Goal: Transaction & Acquisition: Download file/media

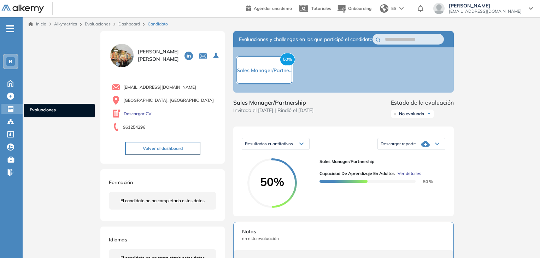
click at [40, 109] on span "Evaluaciones" at bounding box center [59, 111] width 59 height 8
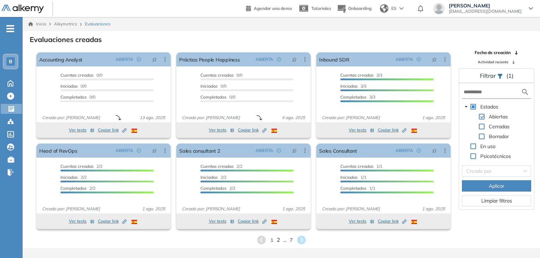
click at [277, 240] on span "2" at bounding box center [277, 240] width 3 height 8
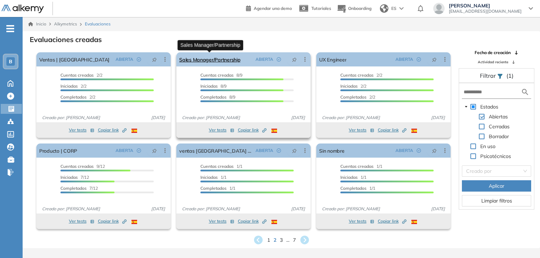
click at [200, 61] on link "Sales Manager/Partnership" at bounding box center [209, 59] width 61 height 14
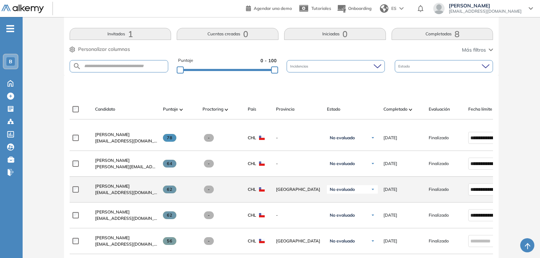
scroll to position [108, 0]
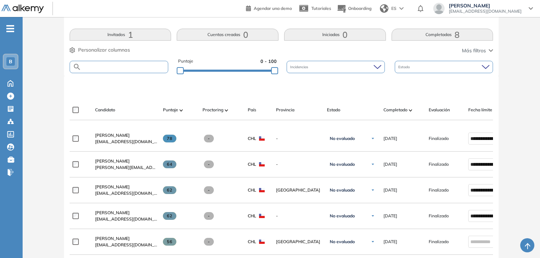
click at [143, 68] on input "text" at bounding box center [124, 66] width 87 height 5
type input "*******"
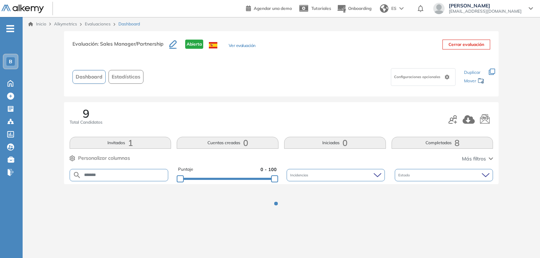
scroll to position [0, 0]
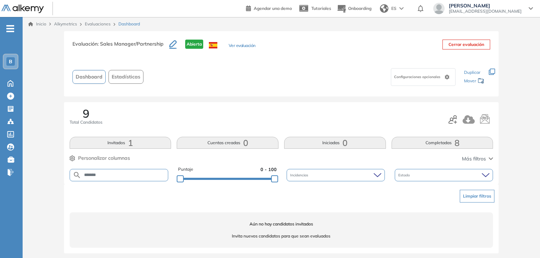
click at [433, 142] on button "Completadas 8" at bounding box center [442, 143] width 102 height 12
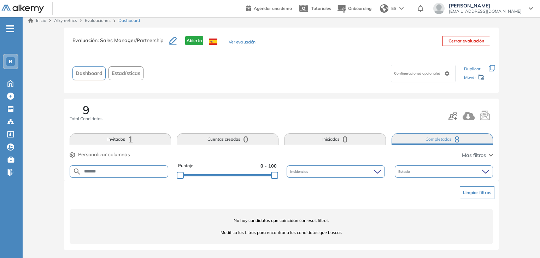
click at [120, 168] on form "*******" at bounding box center [119, 171] width 99 height 12
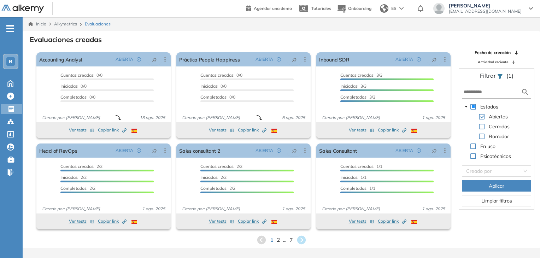
click at [277, 242] on span "2" at bounding box center [277, 240] width 3 height 8
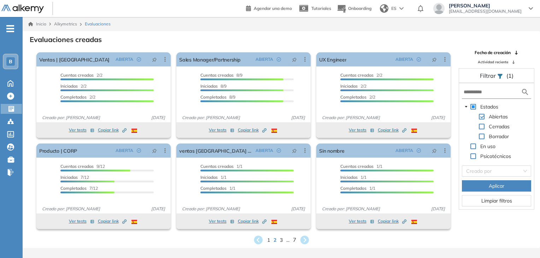
click at [294, 239] on span "7" at bounding box center [293, 240] width 3 height 8
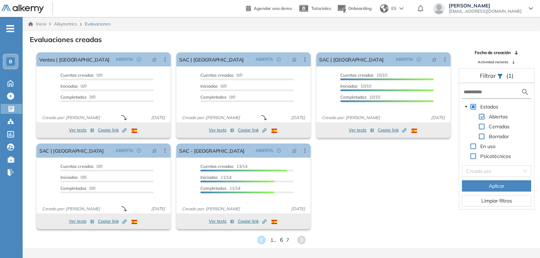
click at [280, 239] on span "6" at bounding box center [280, 240] width 3 height 8
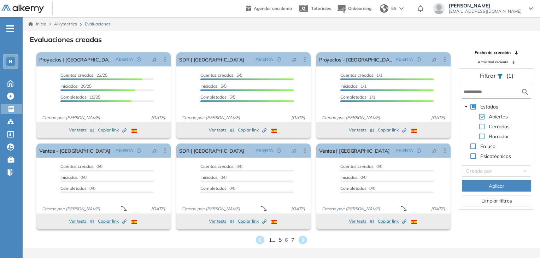
click at [278, 242] on span "5" at bounding box center [279, 240] width 3 height 8
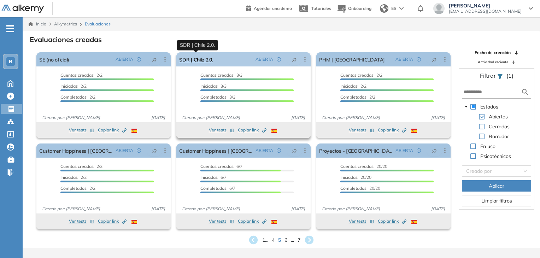
click at [209, 61] on link "SDR | Chile 2.0." at bounding box center [196, 59] width 34 height 14
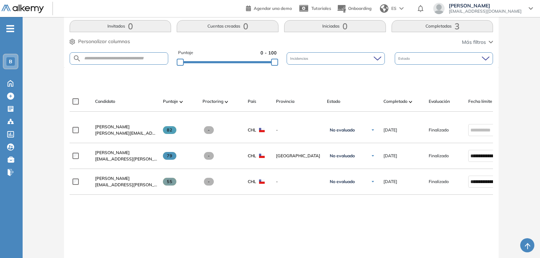
scroll to position [118, 0]
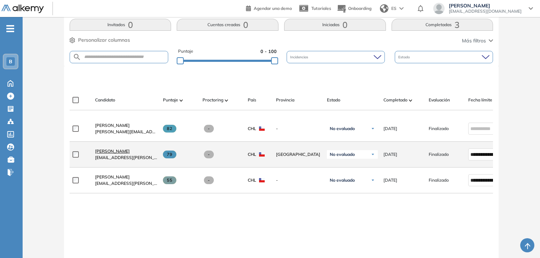
click at [110, 154] on span "[PERSON_NAME]" at bounding box center [112, 150] width 35 height 5
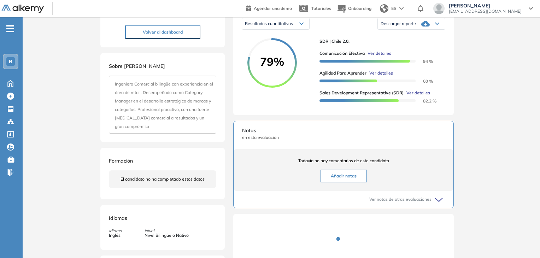
scroll to position [108, 0]
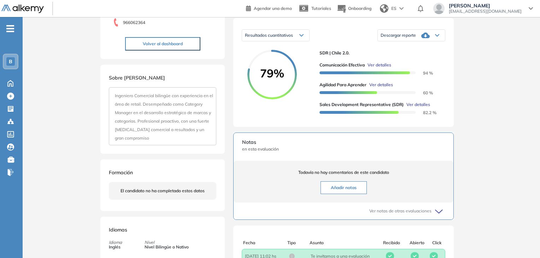
click at [421, 40] on icon at bounding box center [425, 35] width 8 height 8
click at [414, 63] on li "Descargar informe resumido" at bounding box center [407, 59] width 53 height 7
